Goal: Manage account settings

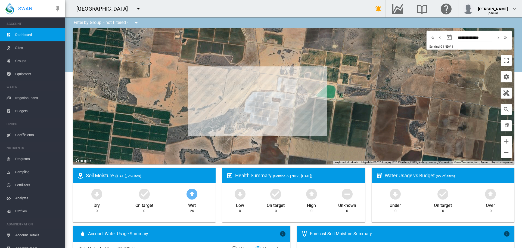
scroll to position [7, 0]
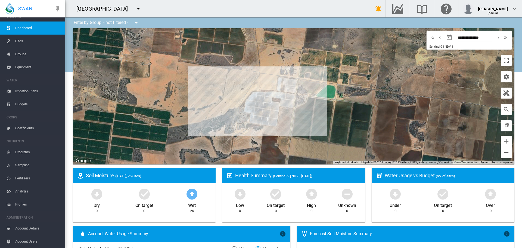
click at [135, 10] on md-icon "icon-menu-down" at bounding box center [138, 8] width 7 height 7
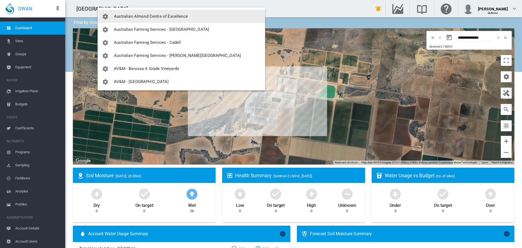
scroll to position [136, 0]
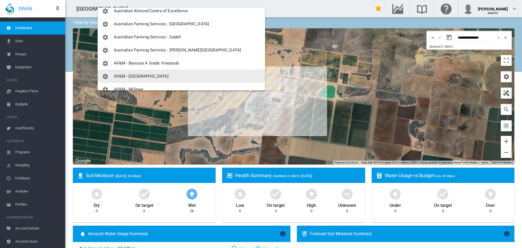
click at [139, 74] on span "AV&M - [GEOGRAPHIC_DATA]" at bounding box center [141, 76] width 55 height 5
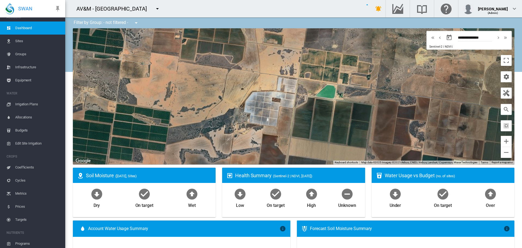
scroll to position [20, 0]
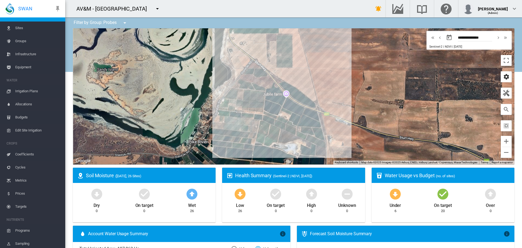
click at [503, 75] on md-icon "icon-cog" at bounding box center [506, 76] width 7 height 7
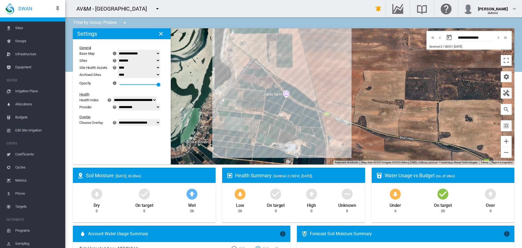
click at [160, 67] on select "******* **** ****" at bounding box center [139, 67] width 42 height 7
select select "****"
click at [121, 64] on select "******* **** ****" at bounding box center [139, 67] width 42 height 7
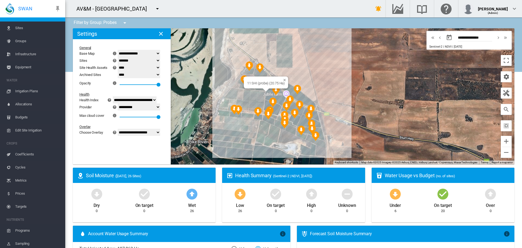
click at [273, 90] on img "NDVI: 11 SHI" at bounding box center [276, 90] width 8 height 10
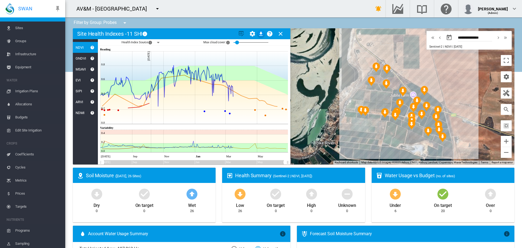
click at [157, 41] on md-icon "icon-menu-down" at bounding box center [158, 42] width 7 height 7
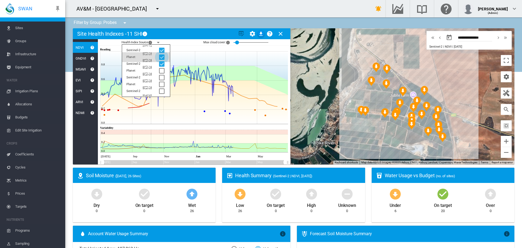
click at [162, 55] on div at bounding box center [161, 56] width 5 height 5
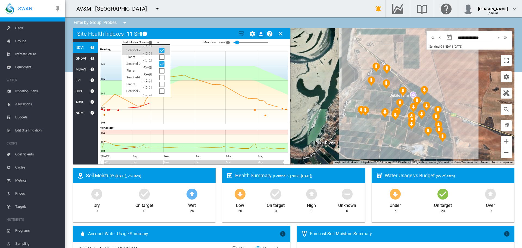
click at [162, 51] on div at bounding box center [161, 50] width 5 height 5
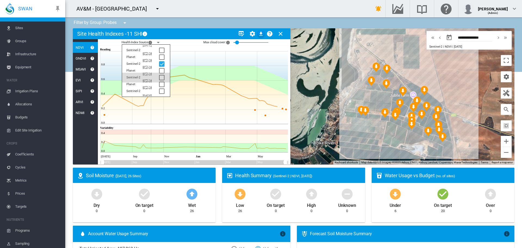
click at [163, 77] on div at bounding box center [161, 77] width 5 height 5
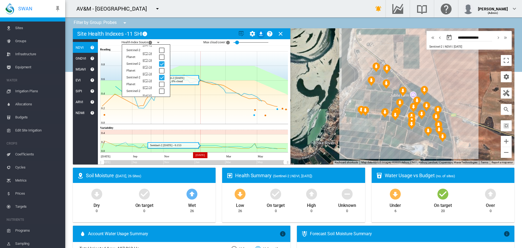
click at [200, 106] on icon at bounding box center [195, 102] width 188 height 44
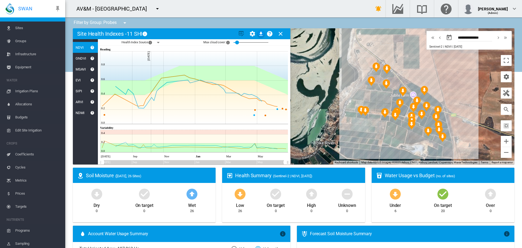
click at [279, 33] on md-icon "icon-close" at bounding box center [280, 33] width 7 height 7
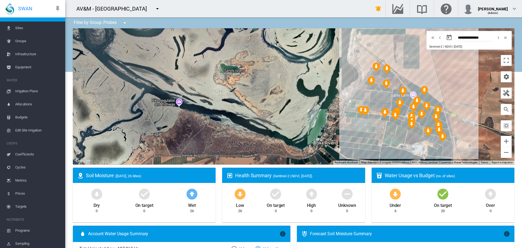
click at [425, 129] on img "NDVI: 29 SHI" at bounding box center [429, 131] width 8 height 10
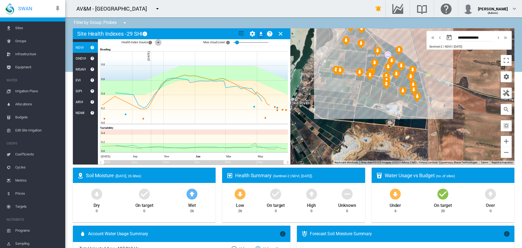
click at [158, 43] on md-icon "icon-menu-down" at bounding box center [158, 42] width 7 height 7
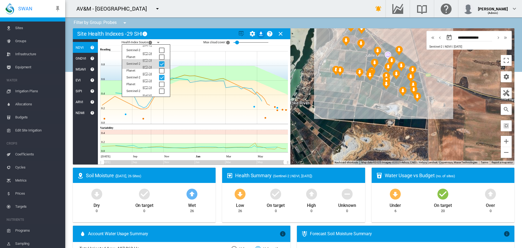
click at [161, 63] on div at bounding box center [161, 63] width 5 height 5
click at [162, 75] on div at bounding box center [161, 77] width 5 height 5
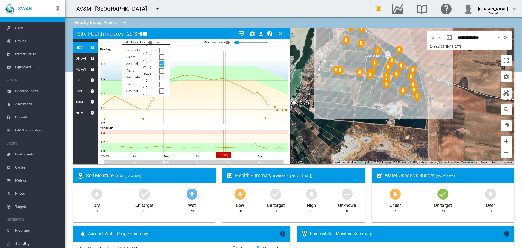
click at [224, 96] on icon at bounding box center [195, 102] width 188 height 44
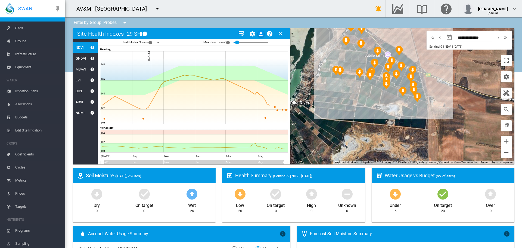
click at [280, 33] on md-icon "icon-close" at bounding box center [280, 33] width 7 height 7
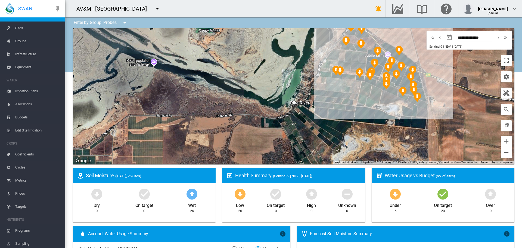
click at [157, 8] on md-icon "icon-menu-down" at bounding box center [157, 8] width 7 height 7
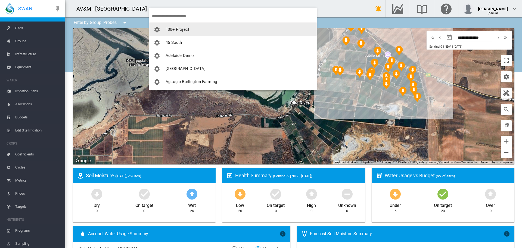
click at [345, 106] on md-backdrop at bounding box center [261, 124] width 522 height 248
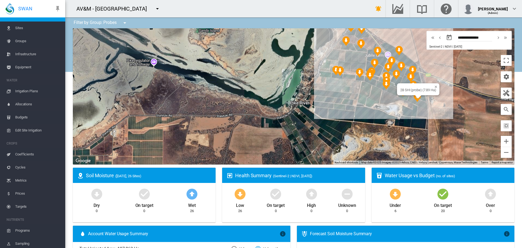
click at [415, 98] on div at bounding box center [418, 96] width 7 height 3
click at [412, 88] on div at bounding box center [414, 86] width 7 height 3
click at [412, 89] on img "NDVI: 28 SHI" at bounding box center [414, 90] width 8 height 10
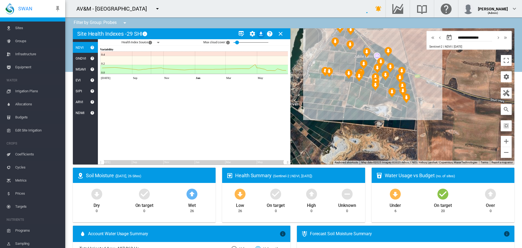
click at [412, 89] on div at bounding box center [294, 96] width 442 height 136
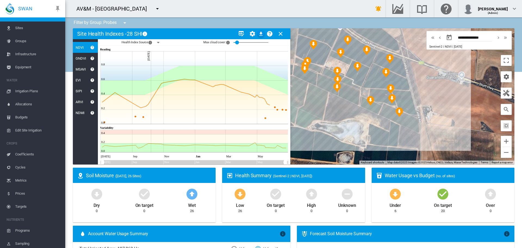
click at [279, 32] on md-icon "icon-close" at bounding box center [280, 33] width 7 height 7
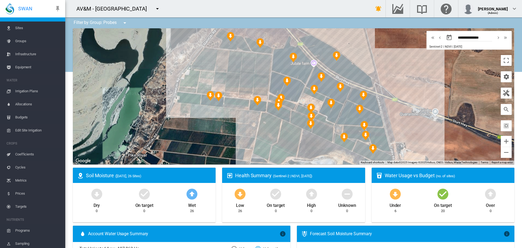
drag, startPoint x: 300, startPoint y: 92, endPoint x: 273, endPoint y: 130, distance: 46.0
click at [273, 130] on div at bounding box center [294, 96] width 442 height 136
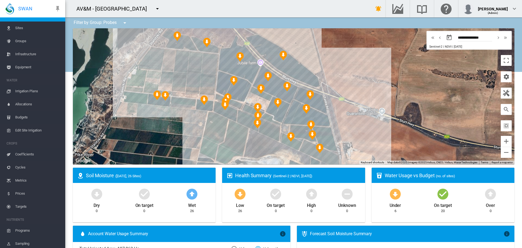
drag, startPoint x: 252, startPoint y: 67, endPoint x: 198, endPoint y: 66, distance: 53.9
click at [198, 66] on div at bounding box center [294, 96] width 442 height 136
click at [156, 95] on img "NDVI: 03 MAT" at bounding box center [157, 95] width 8 height 10
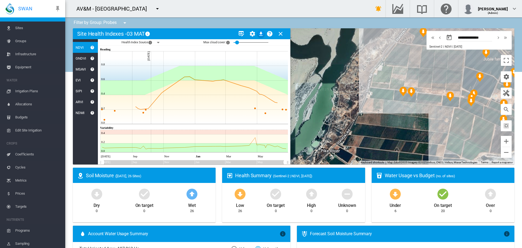
click at [281, 33] on md-icon "icon-close" at bounding box center [280, 33] width 7 height 7
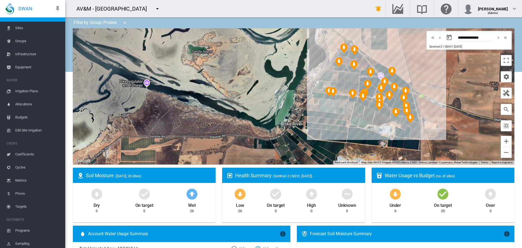
drag, startPoint x: 397, startPoint y: 73, endPoint x: 317, endPoint y: 86, distance: 81.1
click at [317, 86] on div at bounding box center [294, 96] width 442 height 136
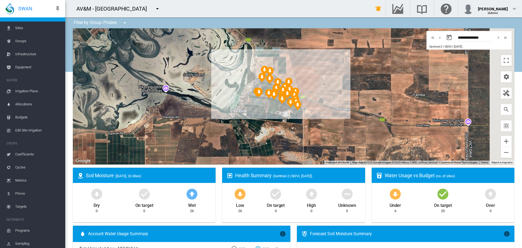
drag, startPoint x: 315, startPoint y: 75, endPoint x: 237, endPoint y: 86, distance: 78.8
click at [237, 86] on div at bounding box center [294, 96] width 442 height 136
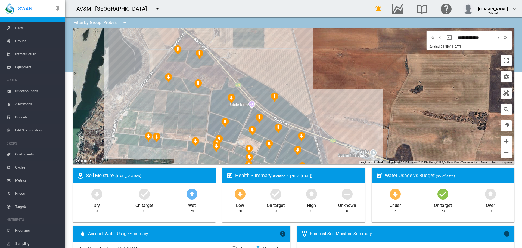
drag, startPoint x: 265, startPoint y: 100, endPoint x: 271, endPoint y: 95, distance: 8.2
click at [275, 83] on div at bounding box center [294, 96] width 442 height 136
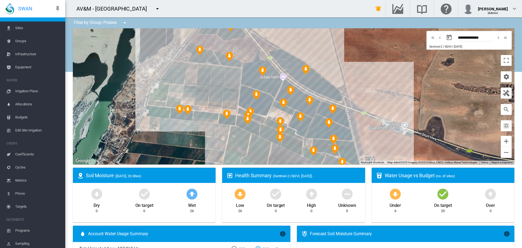
drag, startPoint x: 179, startPoint y: 120, endPoint x: 209, endPoint y: 101, distance: 35.4
click at [209, 101] on div at bounding box center [294, 96] width 442 height 136
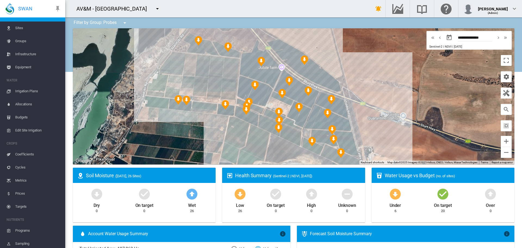
drag, startPoint x: 227, startPoint y: 98, endPoint x: 225, endPoint y: 88, distance: 10.2
click at [225, 88] on div at bounding box center [294, 96] width 442 height 136
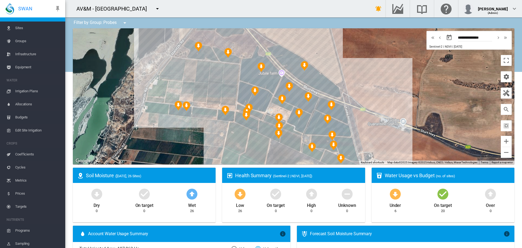
drag, startPoint x: 363, startPoint y: 60, endPoint x: 363, endPoint y: 67, distance: 6.3
click at [363, 67] on div at bounding box center [294, 96] width 442 height 136
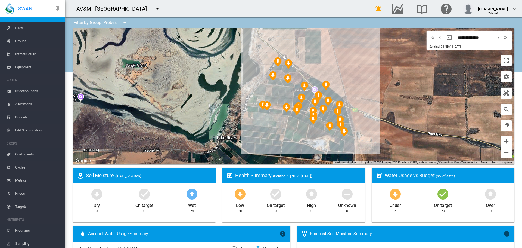
drag, startPoint x: 348, startPoint y: 57, endPoint x: 344, endPoint y: 76, distance: 19.3
click at [344, 76] on div at bounding box center [294, 96] width 442 height 136
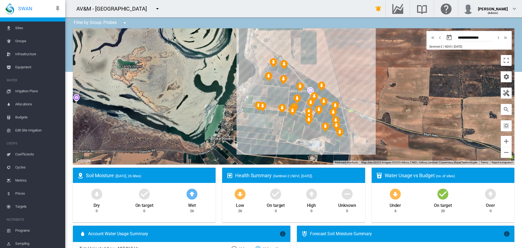
drag, startPoint x: 381, startPoint y: 83, endPoint x: 376, endPoint y: 83, distance: 5.0
click at [376, 83] on div at bounding box center [294, 96] width 442 height 136
click at [157, 8] on md-icon "icon-menu-down" at bounding box center [157, 8] width 7 height 7
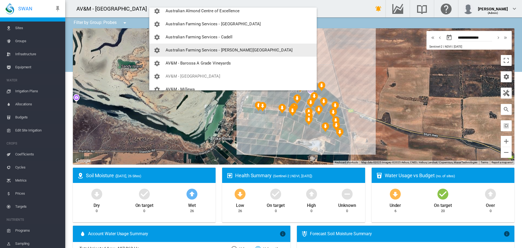
scroll to position [163, 0]
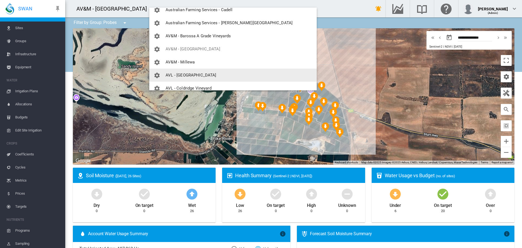
click at [185, 74] on span "AVL - [GEOGRAPHIC_DATA]" at bounding box center [191, 75] width 51 height 5
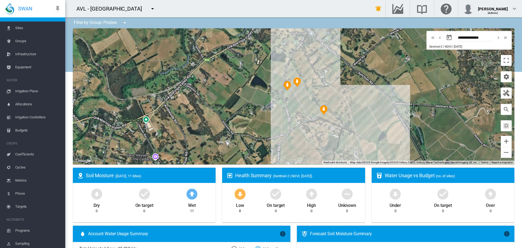
click at [323, 110] on img "NDVI: BAPG20 (probe)" at bounding box center [324, 110] width 8 height 10
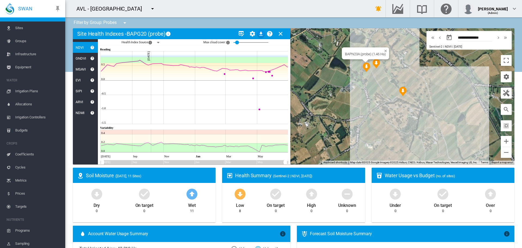
click at [365, 64] on img "NDVI: BAPN23A (probe)" at bounding box center [367, 67] width 8 height 10
click at [373, 62] on img "NDVI: BASB22 (probe)" at bounding box center [377, 64] width 8 height 10
click at [280, 36] on md-icon "icon-close" at bounding box center [280, 33] width 7 height 7
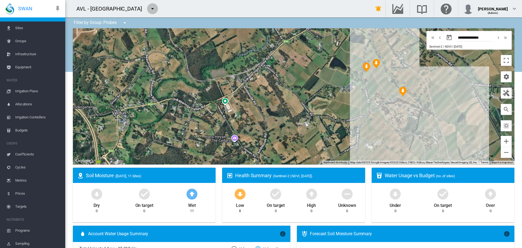
click at [149, 9] on md-icon "icon-menu-down" at bounding box center [152, 8] width 7 height 7
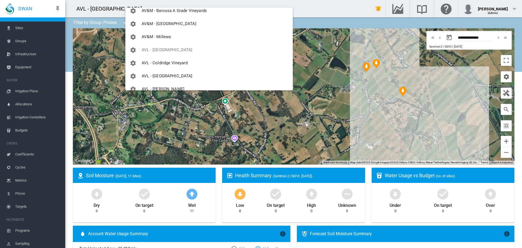
scroll to position [190, 0]
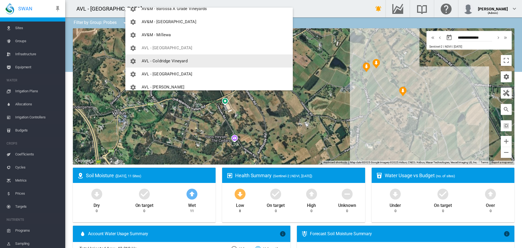
click at [169, 61] on span "AVL - Coldridge Vineyard" at bounding box center [165, 60] width 46 height 5
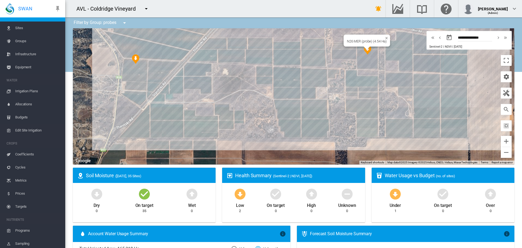
click at [365, 50] on div at bounding box center [367, 48] width 7 height 3
click at [365, 50] on img "NDVI: N26 MER" at bounding box center [368, 50] width 8 height 10
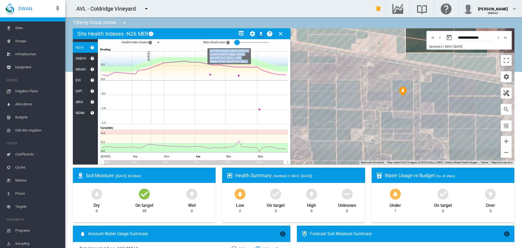
drag, startPoint x: 229, startPoint y: 41, endPoint x: 235, endPoint y: 39, distance: 6.3
click at [228, 41] on div "Max cloud cover: × Use Maximum cloud cover to control which index values you wi…" at bounding box center [236, 42] width 66 height 9
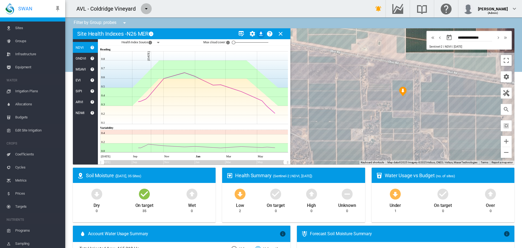
click at [146, 8] on md-icon "icon-menu-down" at bounding box center [146, 8] width 7 height 7
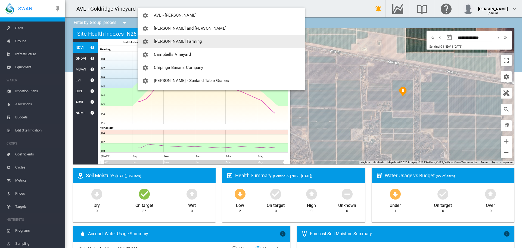
scroll to position [272, 0]
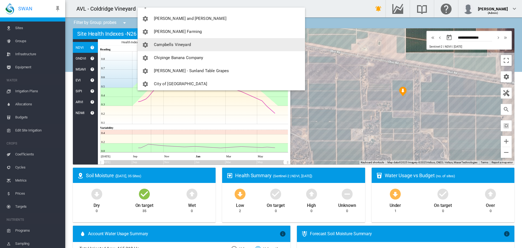
click at [169, 44] on span "Campbells Vineyard" at bounding box center [172, 44] width 37 height 5
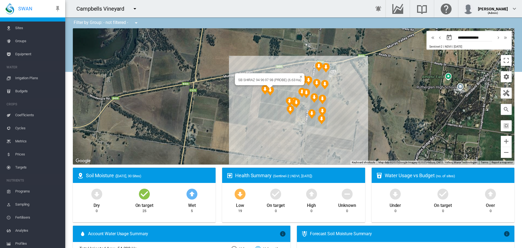
click at [264, 89] on img "NDVI: SB SHIRAZ 94 96 97 98 (PROBE)" at bounding box center [265, 90] width 8 height 10
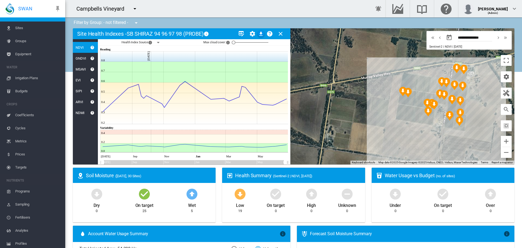
click at [281, 34] on md-icon "icon-close" at bounding box center [280, 33] width 7 height 7
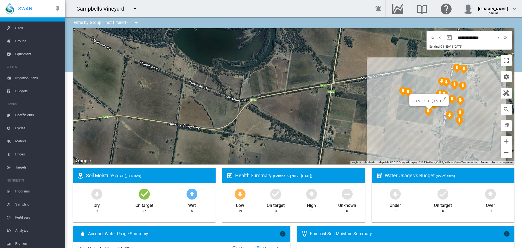
click at [427, 111] on img "NDVI: SB MERLOT" at bounding box center [429, 112] width 8 height 10
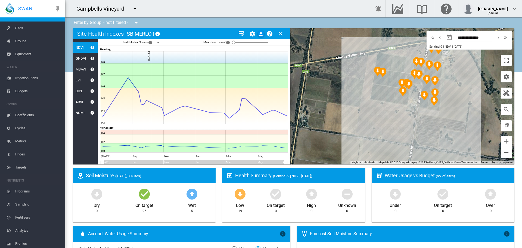
click at [136, 9] on md-icon "icon-menu-down" at bounding box center [135, 8] width 7 height 7
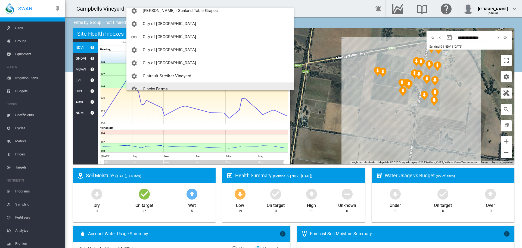
scroll to position [299, 0]
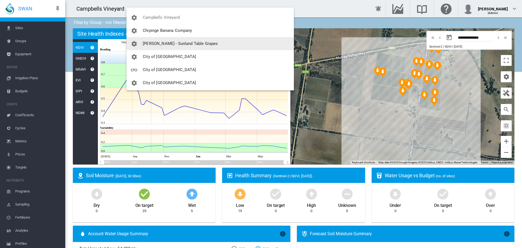
click at [169, 44] on span "[PERSON_NAME] - Sunland Table Grapes" at bounding box center [180, 43] width 75 height 5
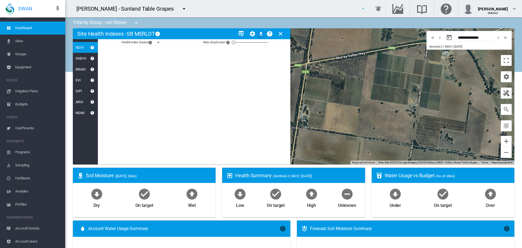
scroll to position [7, 0]
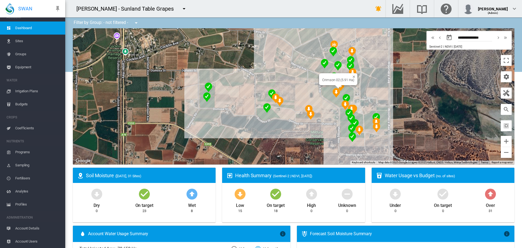
click at [335, 92] on img "NDVI: Crimson 07 SHA" at bounding box center [337, 93] width 8 height 10
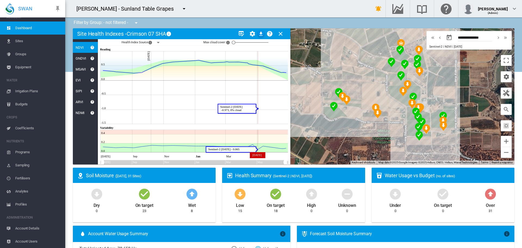
click at [258, 109] on circle "2024 May 02 -0.973" at bounding box center [257, 108] width 1 height 1
click at [234, 43] on div at bounding box center [233, 42] width 5 height 5
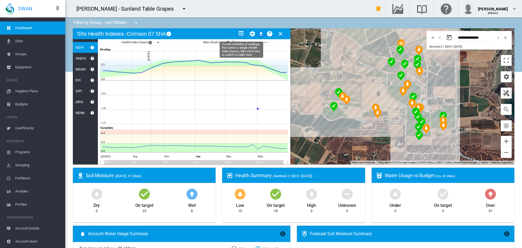
click at [242, 33] on md-icon "icon-table-edit" at bounding box center [241, 33] width 7 height 7
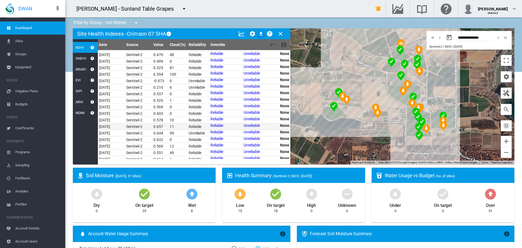
scroll to position [0, 0]
click at [245, 144] on link "Unreliable" at bounding box center [252, 143] width 16 height 4
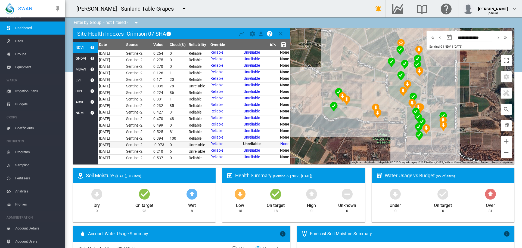
click at [284, 43] on md-icon "icon-content-save" at bounding box center [284, 44] width 7 height 7
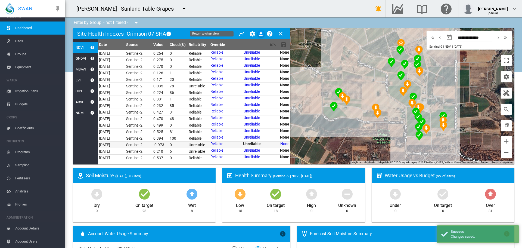
click at [241, 34] on md-icon "icon-chart-line" at bounding box center [241, 33] width 7 height 7
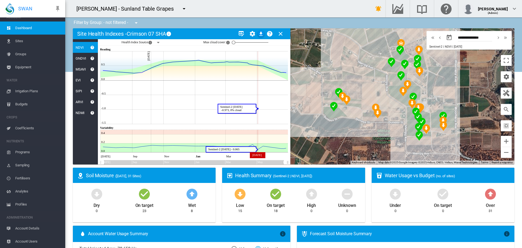
click at [258, 109] on circle "2024 May 02 -0.973" at bounding box center [257, 108] width 1 height 1
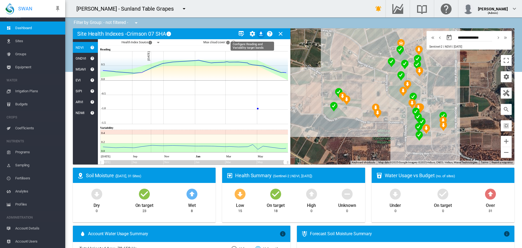
click at [251, 34] on md-icon "icon-cog" at bounding box center [252, 33] width 7 height 7
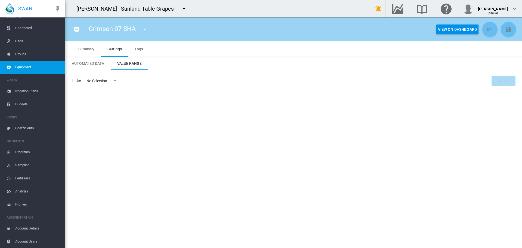
click at [25, 69] on span "Equipment" at bounding box center [38, 67] width 46 height 13
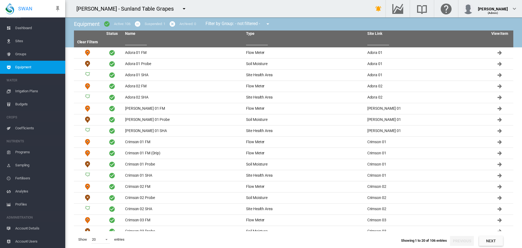
click at [23, 29] on span "Dashboard" at bounding box center [38, 27] width 46 height 13
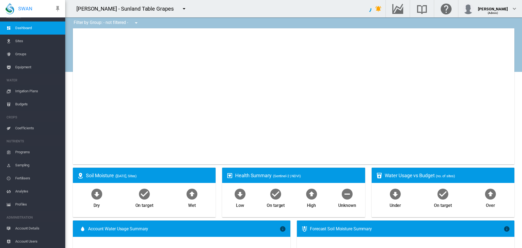
type input "**********"
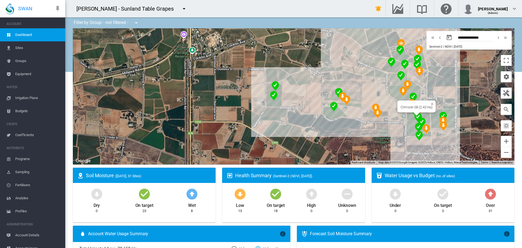
scroll to position [7, 0]
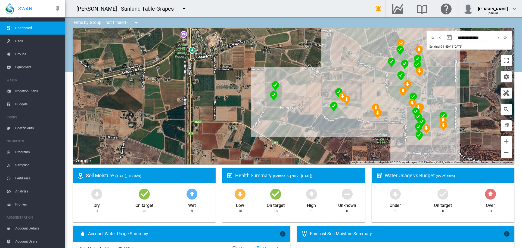
click at [503, 107] on md-icon "icon-magnify" at bounding box center [506, 109] width 7 height 7
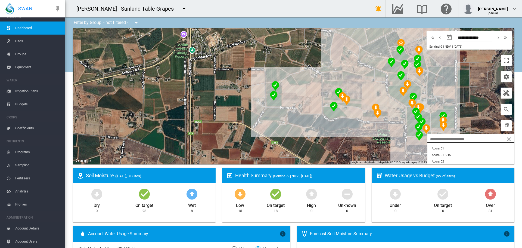
scroll to position [0, 0]
click at [433, 140] on input "search" at bounding box center [447, 139] width 38 height 4
type input "*"
click at [441, 148] on button "Crimson 07" at bounding box center [471, 148] width 87 height 7
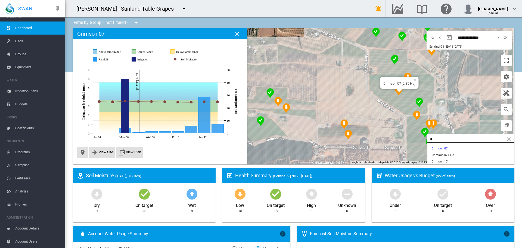
click at [397, 92] on img "NDVI: Crimson 07 SHA" at bounding box center [399, 91] width 8 height 10
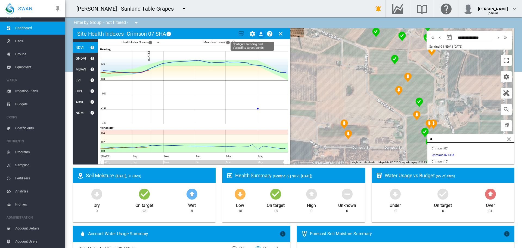
click at [250, 34] on md-icon "icon-cog" at bounding box center [252, 33] width 7 height 7
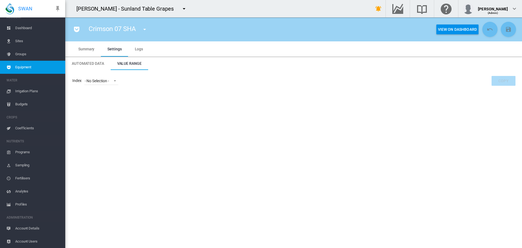
click at [461, 30] on button "View On Dashboard" at bounding box center [458, 29] width 42 height 10
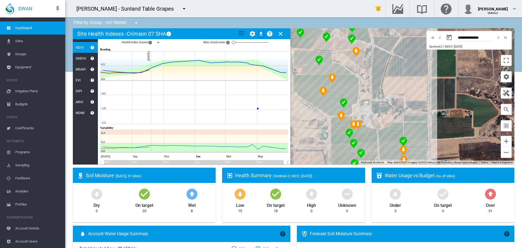
drag, startPoint x: 373, startPoint y: 101, endPoint x: 403, endPoint y: 101, distance: 29.9
click at [403, 101] on div at bounding box center [294, 96] width 442 height 136
click at [251, 33] on md-icon "icon-cog" at bounding box center [252, 33] width 7 height 7
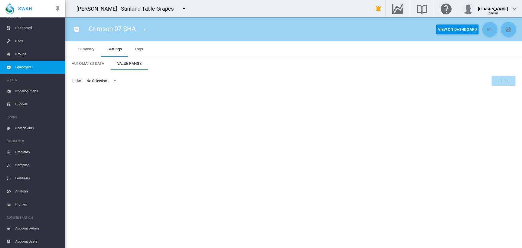
click at [100, 61] on span "Automated Data" at bounding box center [88, 63] width 32 height 4
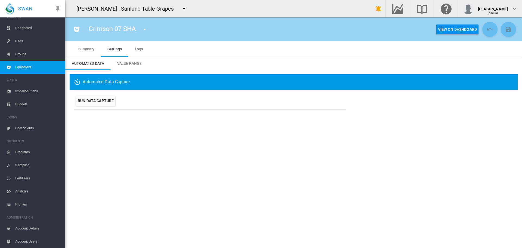
click at [87, 51] on md-tab-item "Summary" at bounding box center [86, 48] width 29 height 15
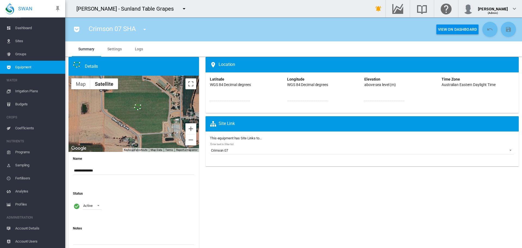
click at [26, 66] on span "Equipment" at bounding box center [38, 67] width 46 height 13
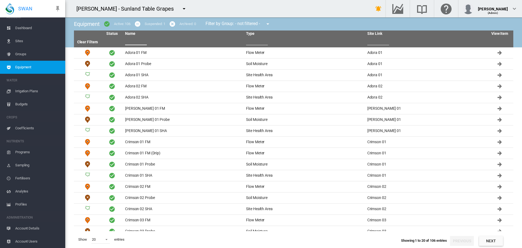
click at [134, 41] on input "text" at bounding box center [136, 41] width 22 height 8
click at [19, 43] on span "Sites" at bounding box center [38, 41] width 46 height 13
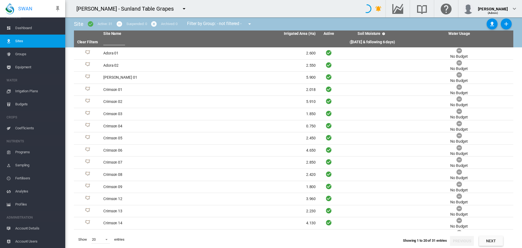
click at [25, 28] on span "Dashboard" at bounding box center [38, 27] width 46 height 13
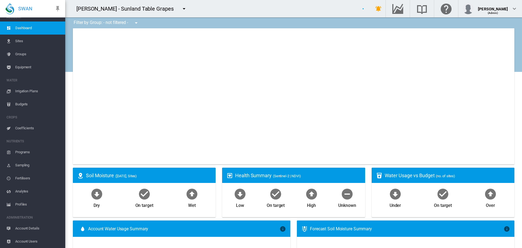
type input "**********"
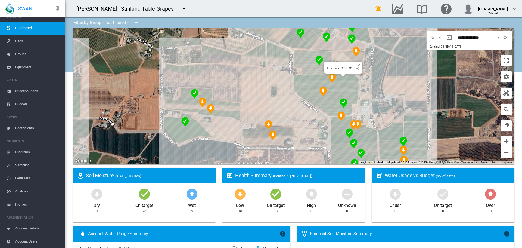
click at [321, 88] on img "NDVI: Crimson 07 SHA" at bounding box center [324, 91] width 8 height 10
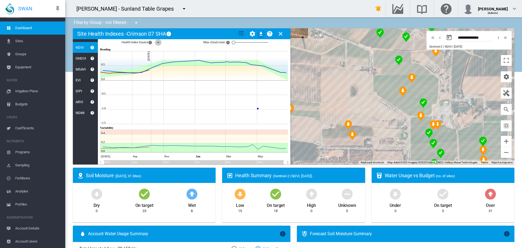
click at [157, 43] on md-icon "icon-menu-down" at bounding box center [158, 42] width 7 height 7
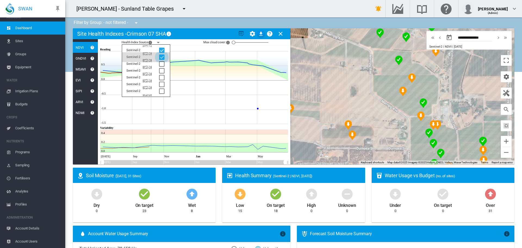
click at [162, 57] on div at bounding box center [161, 56] width 5 height 5
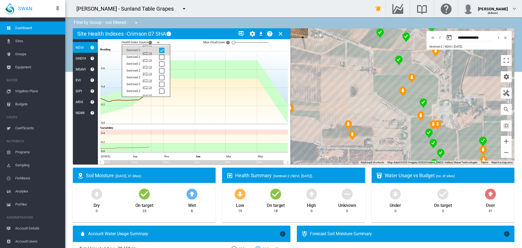
click at [162, 50] on div at bounding box center [161, 50] width 5 height 5
click at [162, 51] on div at bounding box center [161, 50] width 5 height 5
click at [162, 54] on div at bounding box center [161, 56] width 5 height 5
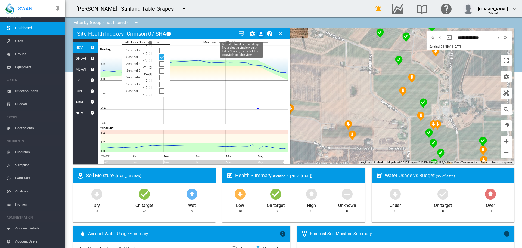
click at [242, 33] on md-icon "icon-table-edit" at bounding box center [241, 33] width 7 height 7
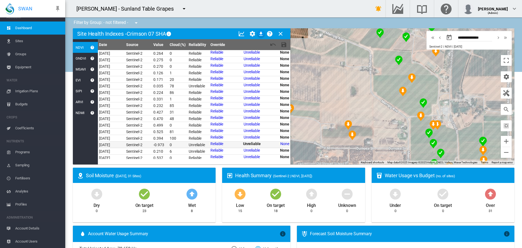
click at [116, 146] on td "2 May 2025" at bounding box center [111, 144] width 27 height 6
click at [226, 144] on td "Reliable Unreliable None" at bounding box center [249, 143] width 81 height 4
click at [216, 143] on link "Reliable" at bounding box center [217, 143] width 13 height 4
click at [247, 143] on link "Unreliable" at bounding box center [253, 143] width 16 height 4
click at [218, 143] on link "Reliable" at bounding box center [217, 143] width 13 height 4
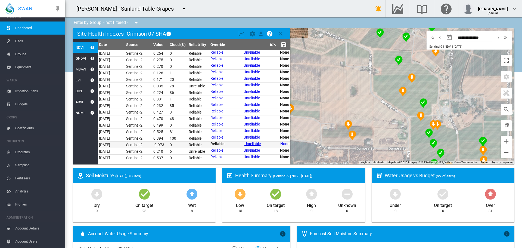
click at [245, 143] on link "Unreliable" at bounding box center [253, 143] width 16 height 4
click at [284, 44] on md-icon "icon-content-save" at bounding box center [284, 44] width 7 height 7
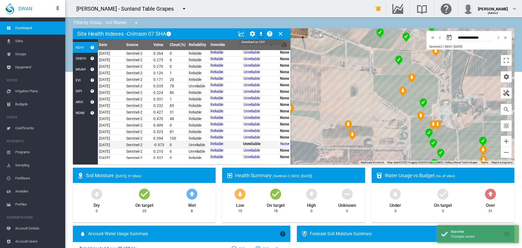
click at [261, 33] on md-icon "icon-download" at bounding box center [261, 33] width 7 height 7
click at [242, 36] on md-icon "icon-chart-line" at bounding box center [241, 33] width 7 height 7
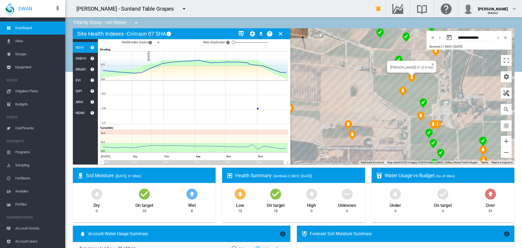
click at [410, 75] on div at bounding box center [412, 74] width 7 height 3
click at [410, 78] on img "NDVI: Crimson 02 SHA" at bounding box center [412, 78] width 8 height 10
click at [432, 144] on img "NDVI: Adora 01 SHA" at bounding box center [434, 144] width 8 height 10
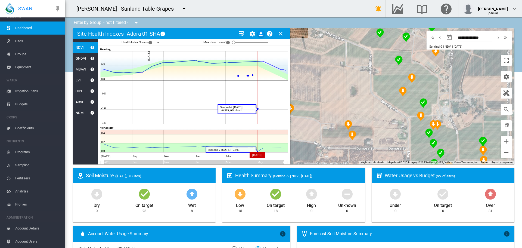
click at [258, 109] on circle "2024 May 02 -0.989" at bounding box center [257, 108] width 1 height 1
click at [257, 109] on circle "2024 May 02 -0.989" at bounding box center [257, 108] width 1 height 1
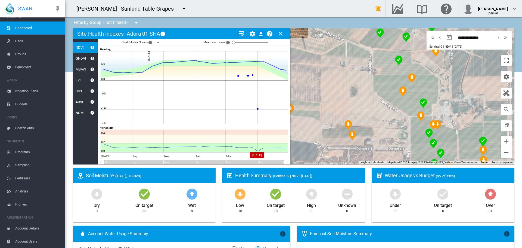
click at [257, 109] on circle "2024 May 02 -0.989" at bounding box center [257, 108] width 1 height 1
click at [258, 108] on icon at bounding box center [194, 87] width 188 height 73
click at [482, 140] on img "NDVI: Crimson 05 SHA" at bounding box center [483, 142] width 8 height 10
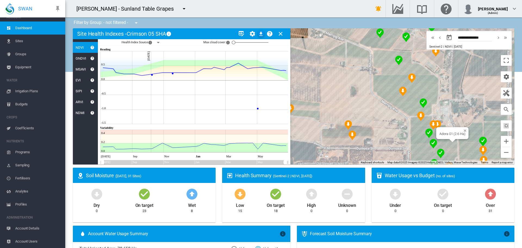
click at [438, 151] on img "NDVI: Adora 02 SHA" at bounding box center [441, 154] width 8 height 10
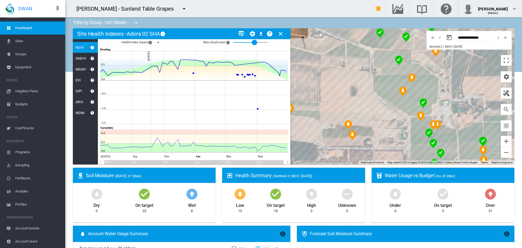
drag, startPoint x: 233, startPoint y: 42, endPoint x: 256, endPoint y: 44, distance: 23.5
click at [256, 44] on div at bounding box center [254, 42] width 5 height 5
drag, startPoint x: 287, startPoint y: 162, endPoint x: 256, endPoint y: 162, distance: 30.5
click at [256, 162] on rect "Zoom chart using cursor arrows" at bounding box center [256, 162] width 7 height 4
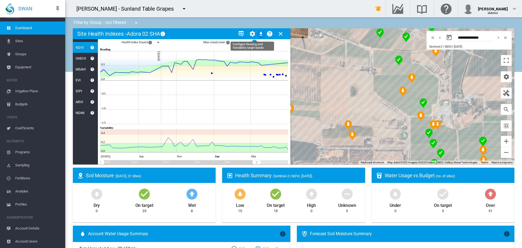
click at [252, 31] on md-icon "icon-cog" at bounding box center [252, 33] width 7 height 7
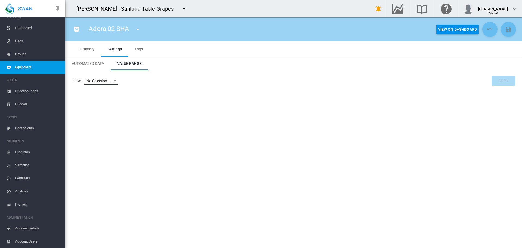
click at [116, 82] on span at bounding box center [113, 80] width 7 height 5
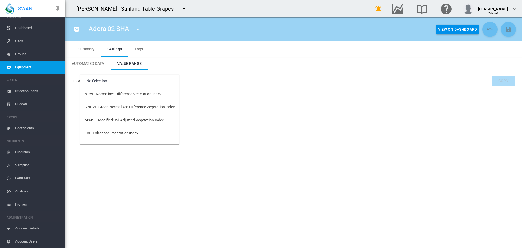
click at [96, 64] on md-backdrop at bounding box center [261, 124] width 522 height 248
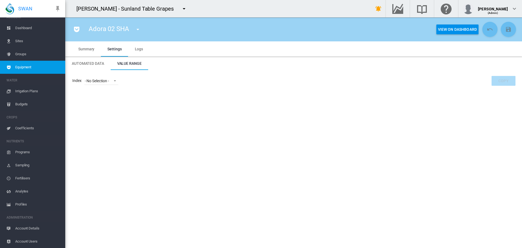
click at [138, 30] on md-icon "icon-menu-down" at bounding box center [138, 29] width 7 height 7
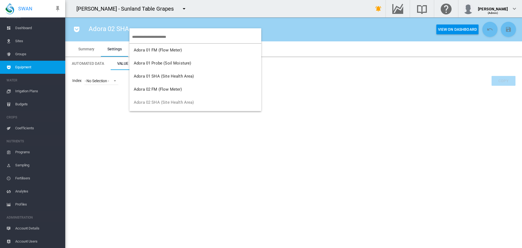
click at [19, 42] on md-backdrop at bounding box center [261, 124] width 522 height 248
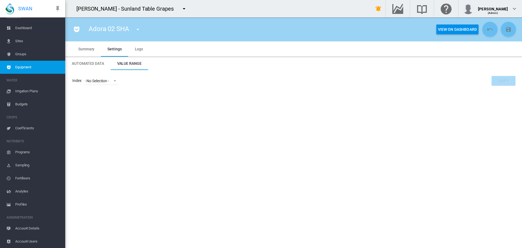
click at [31, 28] on span "Dashboard" at bounding box center [38, 27] width 46 height 13
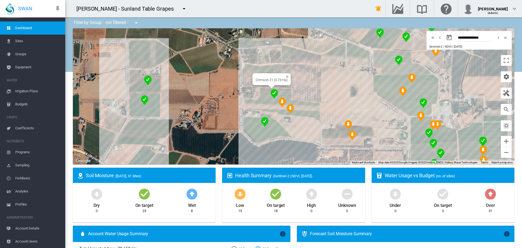
click at [281, 102] on img "NDVI: Sugra 43-6 SHA" at bounding box center [283, 102] width 8 height 10
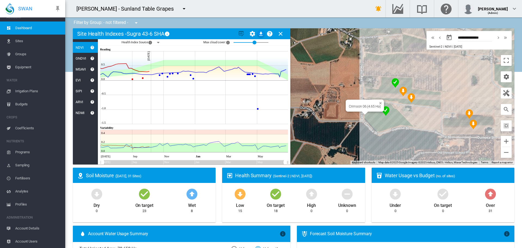
click at [385, 109] on img "NDVI: Crimson 06 SHA" at bounding box center [386, 111] width 8 height 10
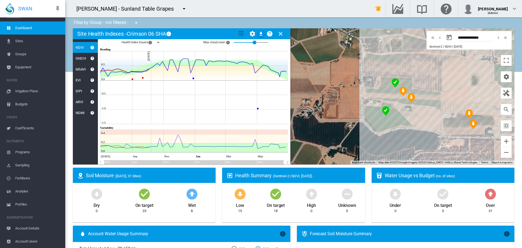
click at [181, 8] on md-icon "icon-menu-down" at bounding box center [184, 8] width 7 height 7
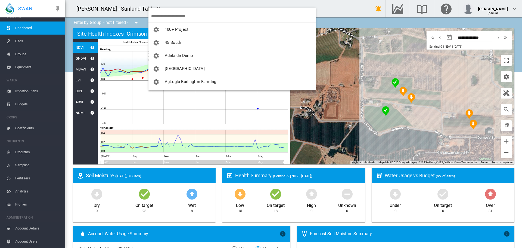
click at [164, 16] on input "search" at bounding box center [233, 16] width 165 height 13
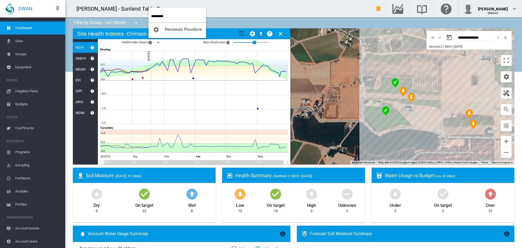
type input "*********"
click at [181, 25] on button "Peninsula Providore" at bounding box center [178, 29] width 58 height 13
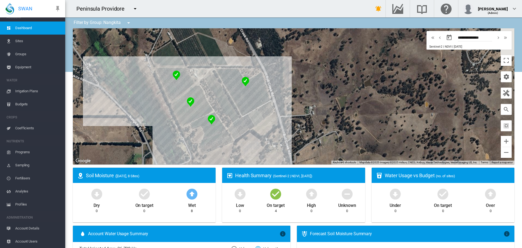
drag, startPoint x: 152, startPoint y: 70, endPoint x: 159, endPoint y: 114, distance: 44.7
click at [159, 114] on div at bounding box center [294, 96] width 442 height 136
click at [242, 81] on img "NDVI: Nangkita 09-10-11 Frantoio" at bounding box center [246, 81] width 8 height 10
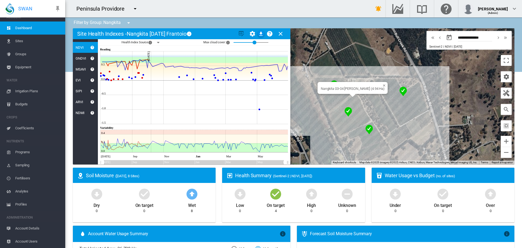
click at [346, 111] on img "NDVI: Nangkita 03-04 Barnea, Frantio" at bounding box center [349, 112] width 8 height 10
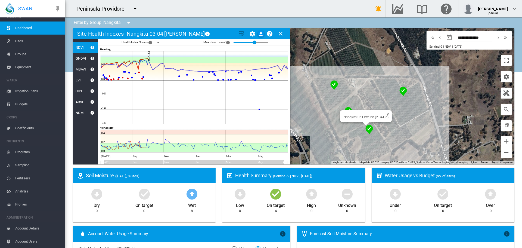
click at [367, 128] on img "NDVI: Nangkita 05 Leccino" at bounding box center [370, 130] width 8 height 10
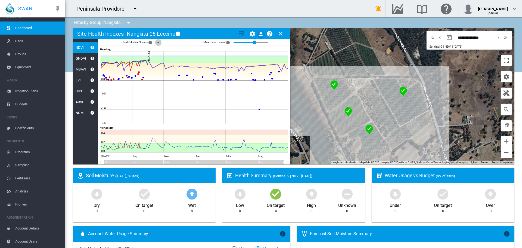
click at [158, 42] on md-icon "icon-menu-down" at bounding box center [158, 42] width 7 height 7
click at [160, 66] on div at bounding box center [161, 63] width 5 height 5
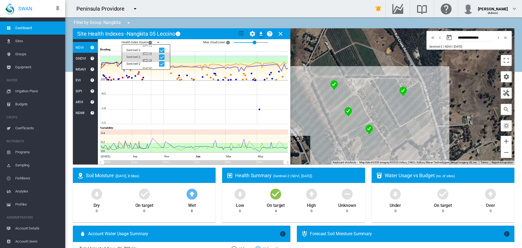
click at [160, 55] on div at bounding box center [161, 56] width 5 height 5
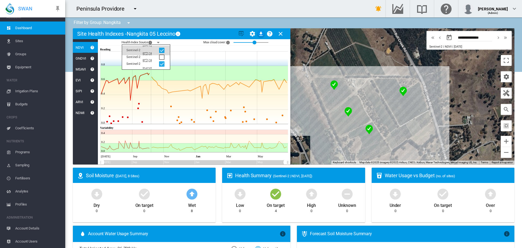
click at [160, 49] on div at bounding box center [161, 50] width 5 height 5
click at [161, 49] on div at bounding box center [161, 50] width 5 height 5
click at [162, 56] on div at bounding box center [161, 56] width 5 height 5
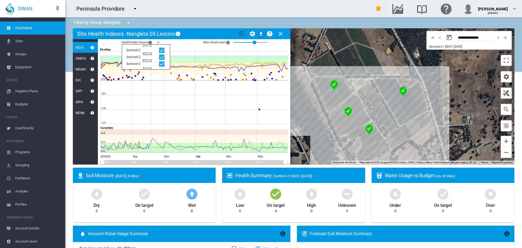
click at [280, 35] on md-icon "icon-close" at bounding box center [280, 33] width 7 height 7
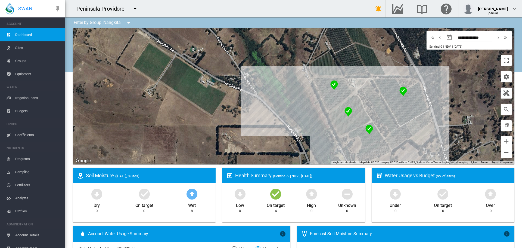
scroll to position [7, 0]
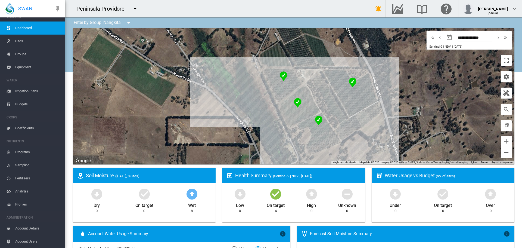
drag, startPoint x: 328, startPoint y: 69, endPoint x: 276, endPoint y: 60, distance: 52.5
click at [276, 60] on div at bounding box center [294, 96] width 442 height 136
click at [129, 21] on md-icon "icon-menu-down" at bounding box center [128, 23] width 7 height 7
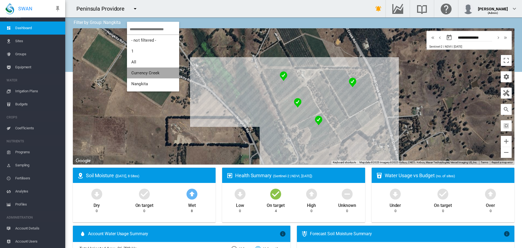
click at [141, 72] on span "Currency Creek" at bounding box center [145, 72] width 28 height 5
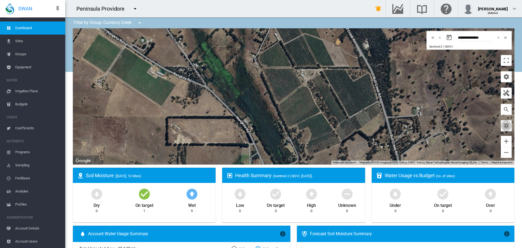
click at [503, 127] on md-icon "icon-select-all" at bounding box center [506, 125] width 7 height 7
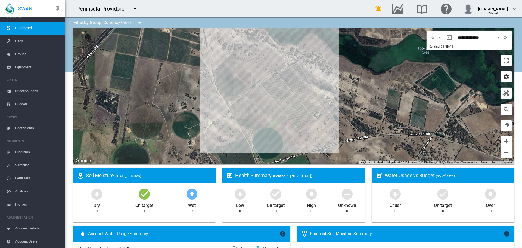
click at [505, 78] on md-icon "icon-cog" at bounding box center [506, 76] width 7 height 7
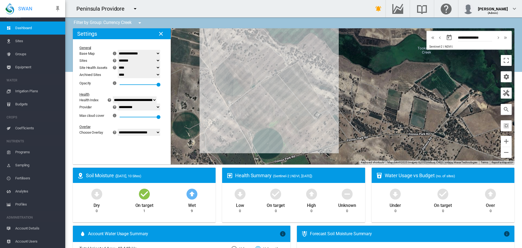
click at [447, 96] on div at bounding box center [294, 96] width 442 height 136
click at [160, 35] on md-icon "icon-close" at bounding box center [161, 33] width 7 height 7
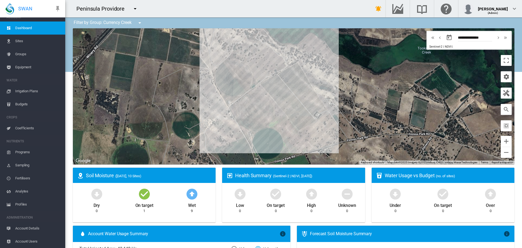
click at [18, 42] on span "Sites" at bounding box center [38, 41] width 46 height 13
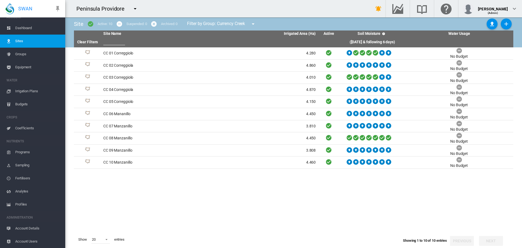
click at [24, 27] on span "Dashboard" at bounding box center [38, 27] width 46 height 13
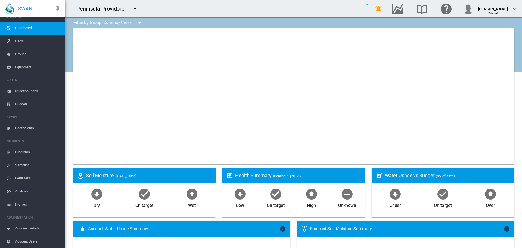
type input "**********"
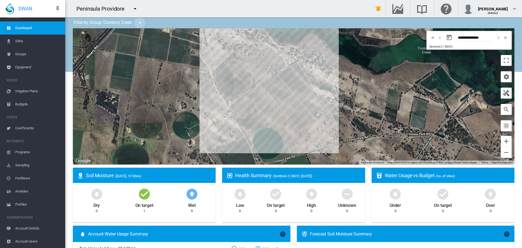
click at [140, 23] on md-icon "icon-menu-down" at bounding box center [140, 23] width 7 height 7
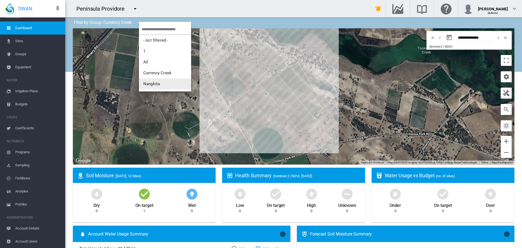
click at [155, 84] on span "Nangkita" at bounding box center [151, 83] width 17 height 5
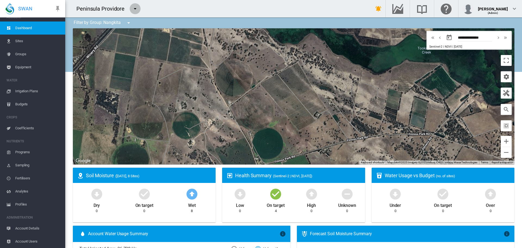
click at [134, 8] on md-icon "icon-menu-down" at bounding box center [135, 8] width 7 height 7
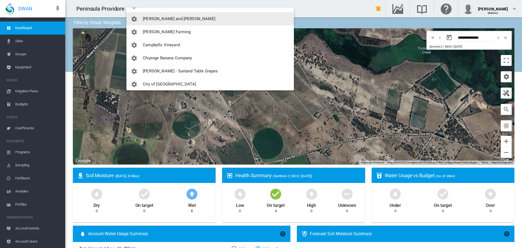
scroll to position [272, 0]
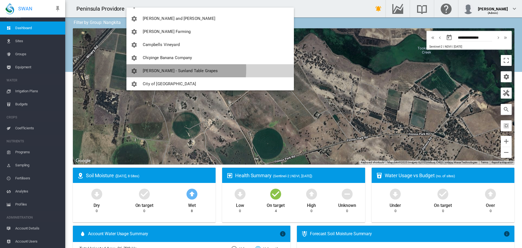
click at [156, 69] on span "[PERSON_NAME] - Sunland Table Grapes" at bounding box center [180, 70] width 75 height 5
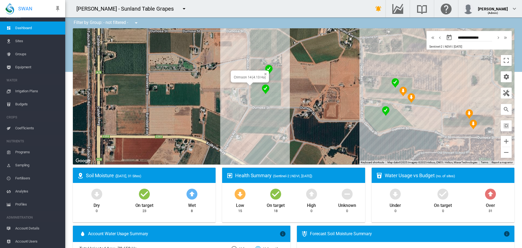
click at [265, 89] on img "NDVI: Crimson 14 SHA" at bounding box center [266, 89] width 8 height 10
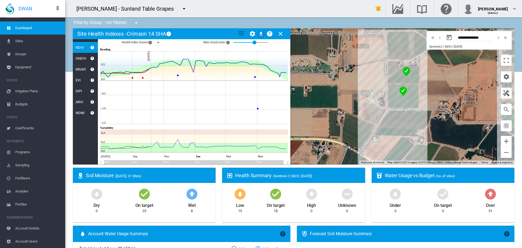
click at [181, 9] on md-icon "icon-menu-down" at bounding box center [184, 8] width 7 height 7
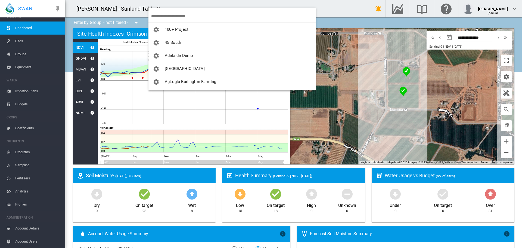
click at [164, 16] on input "search" at bounding box center [233, 16] width 165 height 13
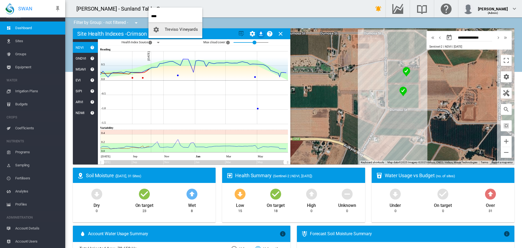
type input "****"
click at [177, 31] on span "Treviso Vineyards" at bounding box center [181, 29] width 33 height 5
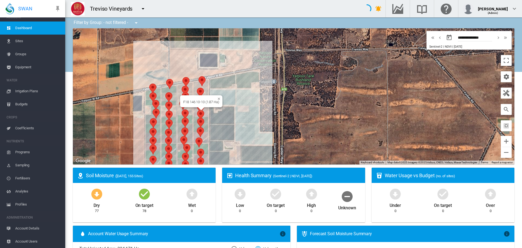
click at [197, 110] on area "NDVI: F18 147 Ten Ten SHA" at bounding box center [197, 110] width 0 height 0
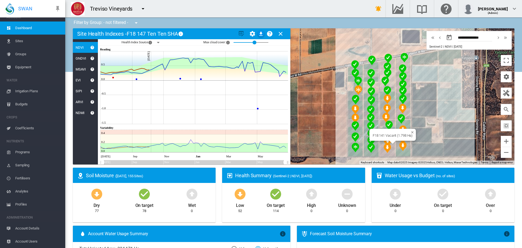
click at [385, 146] on img "NDVI: F18 142 Crimson SHA" at bounding box center [388, 148] width 8 height 10
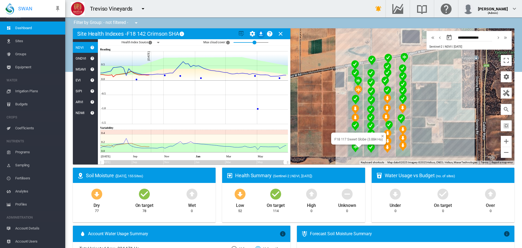
click at [355, 147] on div at bounding box center [358, 145] width 7 height 3
click at [142, 8] on md-icon "icon-menu-down" at bounding box center [143, 8] width 7 height 7
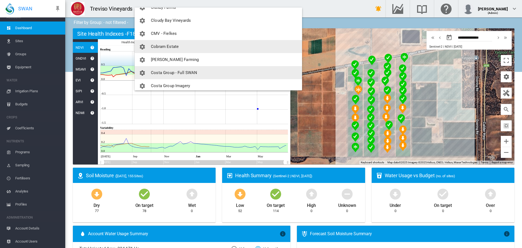
scroll to position [408, 0]
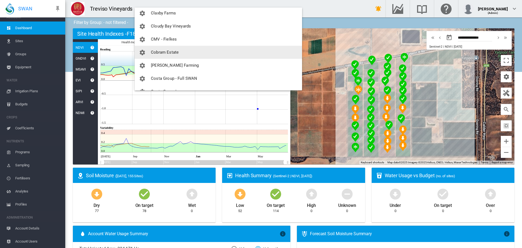
click at [168, 52] on span "Cobram Estate" at bounding box center [165, 52] width 28 height 5
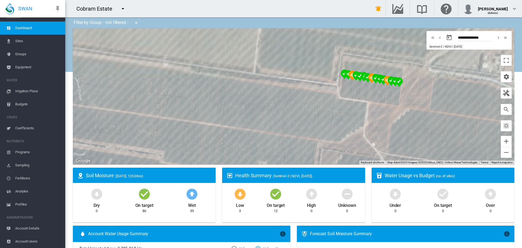
drag, startPoint x: 403, startPoint y: 36, endPoint x: 367, endPoint y: 116, distance: 87.3
click at [366, 152] on div at bounding box center [294, 96] width 442 height 136
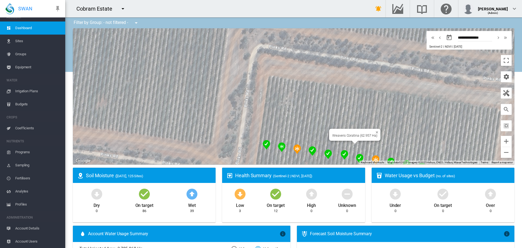
click at [343, 154] on img "NDVI: Weavers Coratina 3" at bounding box center [345, 155] width 8 height 10
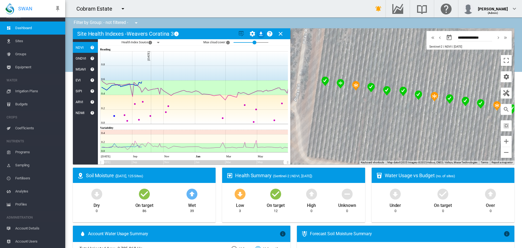
click at [159, 43] on md-icon "icon-menu-down" at bounding box center [158, 42] width 7 height 7
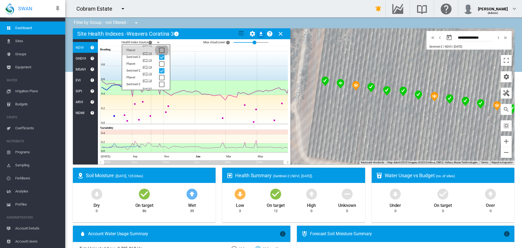
click at [162, 50] on div at bounding box center [161, 50] width 5 height 5
click at [162, 54] on div at bounding box center [161, 56] width 5 height 5
click at [162, 70] on div at bounding box center [161, 70] width 5 height 5
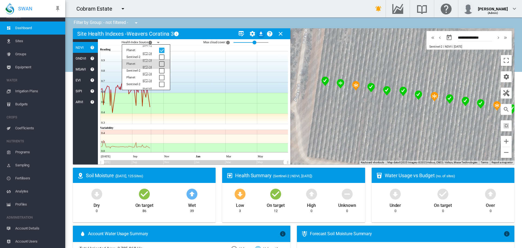
click at [162, 64] on div at bounding box center [161, 63] width 5 height 5
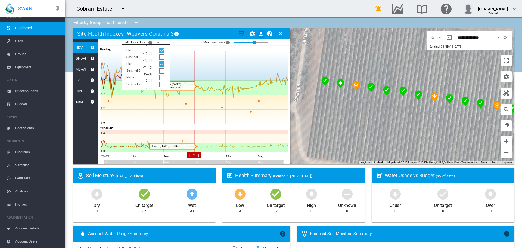
click at [194, 100] on icon at bounding box center [195, 109] width 188 height 29
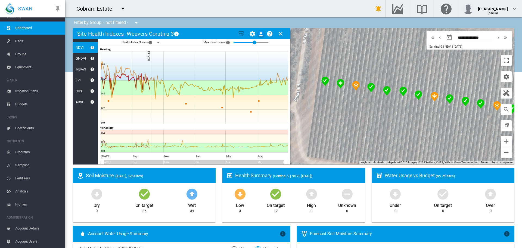
click at [157, 44] on md-icon "icon-menu-down" at bounding box center [158, 42] width 7 height 7
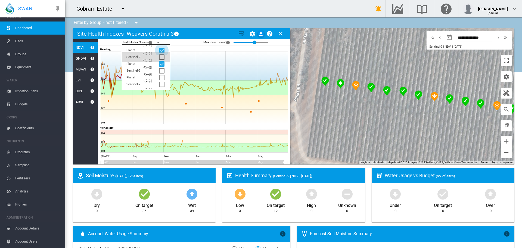
drag, startPoint x: 163, startPoint y: 48, endPoint x: 162, endPoint y: 54, distance: 5.8
click at [163, 48] on div at bounding box center [161, 50] width 5 height 5
click at [163, 63] on div at bounding box center [161, 63] width 5 height 5
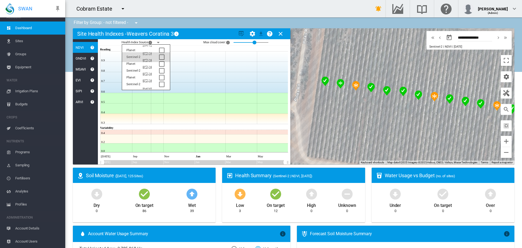
click at [162, 55] on div at bounding box center [161, 56] width 5 height 5
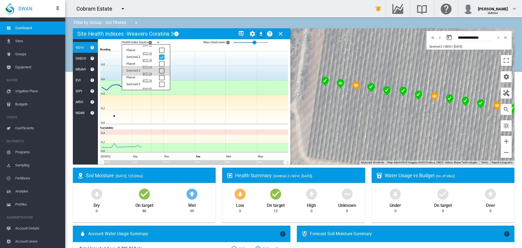
click at [162, 69] on div at bounding box center [161, 70] width 5 height 5
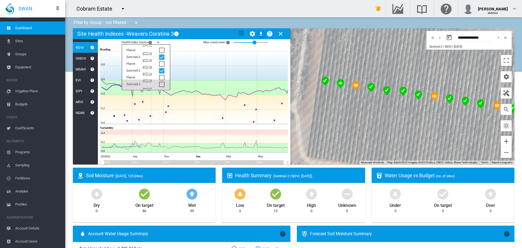
click at [162, 83] on div at bounding box center [161, 84] width 5 height 5
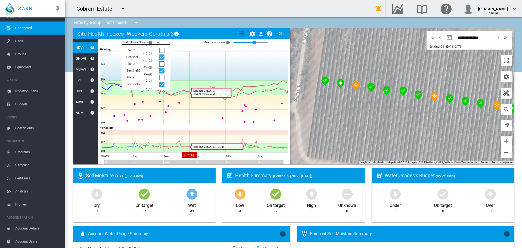
click at [190, 108] on icon at bounding box center [195, 109] width 188 height 29
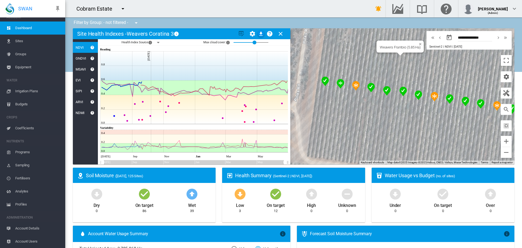
click at [384, 92] on img "NDVI: Weavers Frantoio 3" at bounding box center [387, 91] width 8 height 10
click at [158, 43] on md-icon "icon-menu-down" at bounding box center [158, 42] width 7 height 7
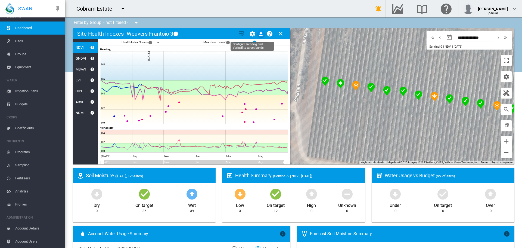
click at [251, 33] on md-icon "icon-cog" at bounding box center [252, 33] width 7 height 7
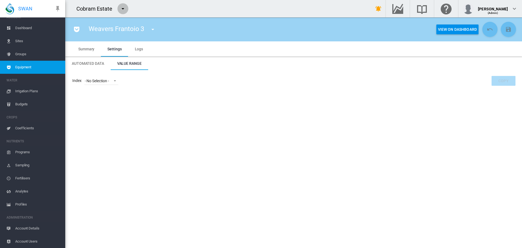
click at [123, 9] on md-icon "icon-menu-down" at bounding box center [123, 8] width 7 height 7
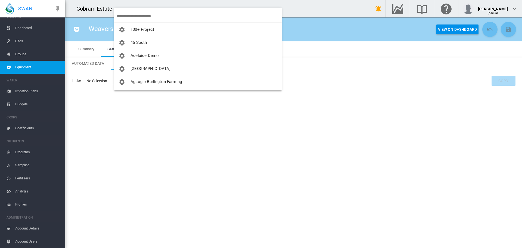
click at [129, 13] on input "search" at bounding box center [199, 16] width 165 height 13
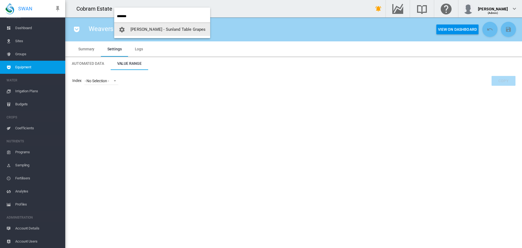
type input "*******"
click at [158, 29] on span "[PERSON_NAME] - Sunland Table Grapes" at bounding box center [168, 29] width 75 height 5
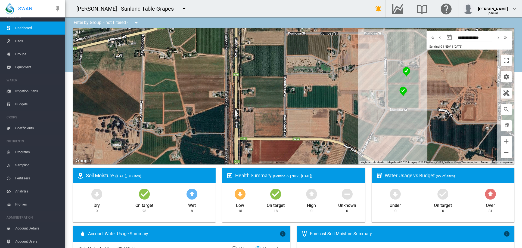
click at [181, 10] on md-icon "icon-menu-down" at bounding box center [184, 8] width 7 height 7
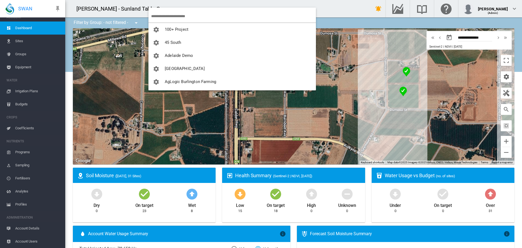
click at [159, 13] on input "search" at bounding box center [233, 16] width 165 height 13
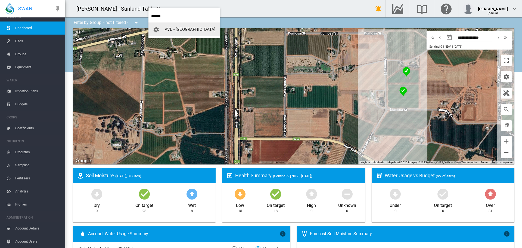
type input "******"
click at [182, 29] on span "AVL - [GEOGRAPHIC_DATA]" at bounding box center [190, 29] width 51 height 5
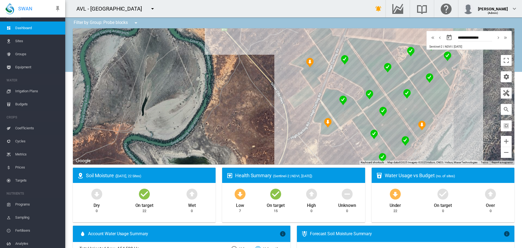
click at [22, 69] on span "Equipment" at bounding box center [38, 67] width 46 height 13
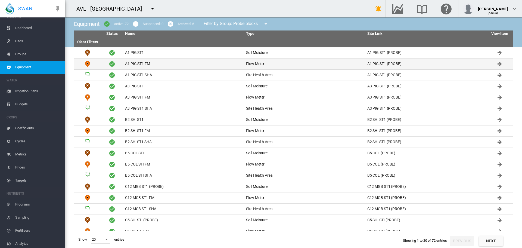
click at [133, 64] on td "A1 PIG ST1 FM" at bounding box center [183, 63] width 121 height 11
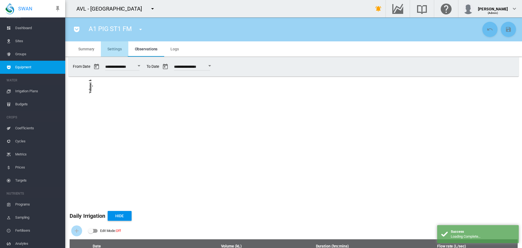
click at [111, 51] on span "Settings" at bounding box center [114, 49] width 14 height 4
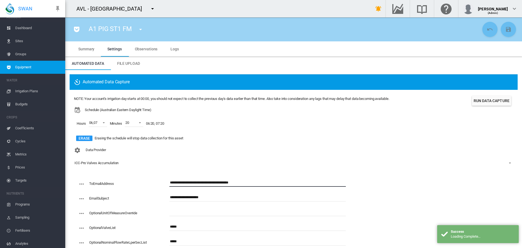
drag, startPoint x: 250, startPoint y: 183, endPoint x: 128, endPoint y: 183, distance: 121.8
click at [128, 183] on div "**********" at bounding box center [212, 185] width 268 height 15
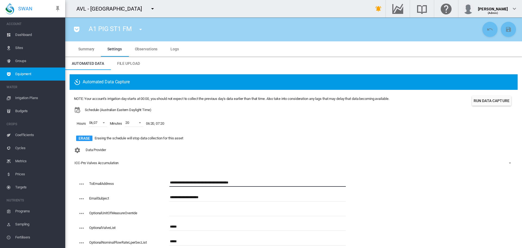
scroll to position [7, 0]
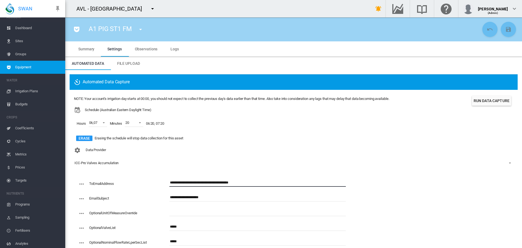
click at [20, 39] on span "Sites" at bounding box center [38, 41] width 46 height 13
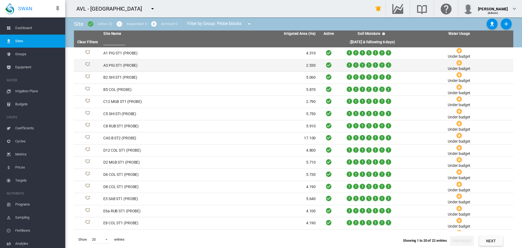
click at [131, 63] on td "A3 PIG ST1 (PROBE)" at bounding box center [155, 66] width 109 height 12
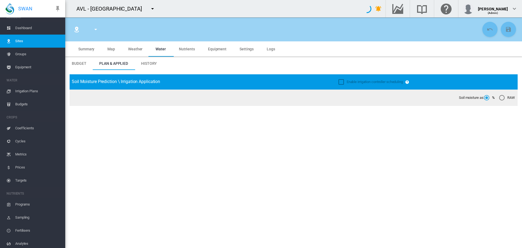
type input "**********"
type input "*****"
type input "*********"
type input "**"
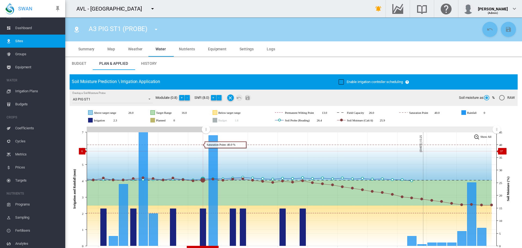
drag, startPoint x: 333, startPoint y: 137, endPoint x: 206, endPoint y: 151, distance: 127.5
click at [206, 151] on icon "JavaScript chart by amCharts 3.21.15 Sep 05 Sep 08 Sep 11 Sep 14 Sep 17 Sep 20 …" at bounding box center [292, 189] width 444 height 128
